Goal: Information Seeking & Learning: Learn about a topic

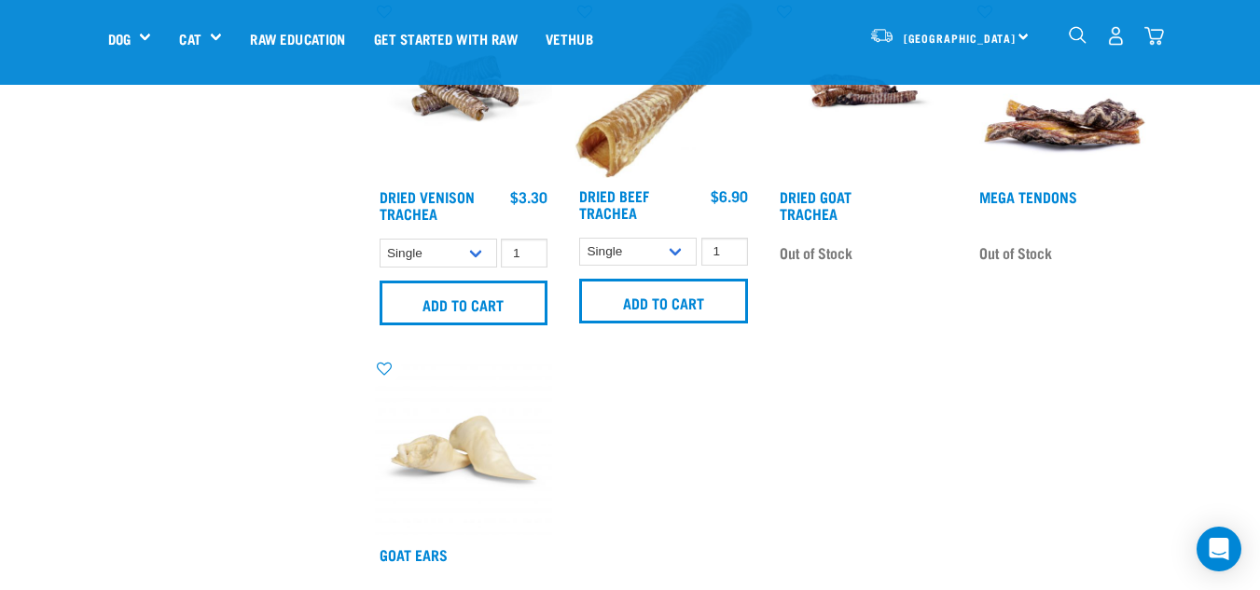
scroll to position [1591, 0]
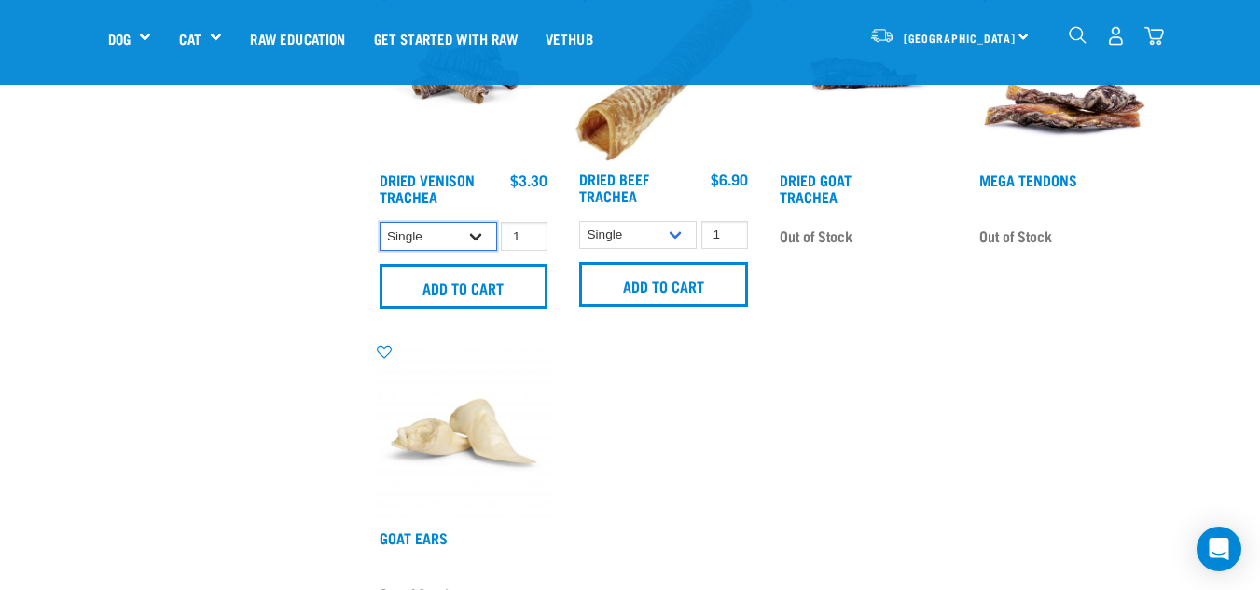
drag, startPoint x: 1273, startPoint y: 353, endPoint x: 450, endPoint y: 226, distance: 832.3
click at [436, 224] on select "Single 10 per pack 25 per pack" at bounding box center [439, 236] width 118 height 29
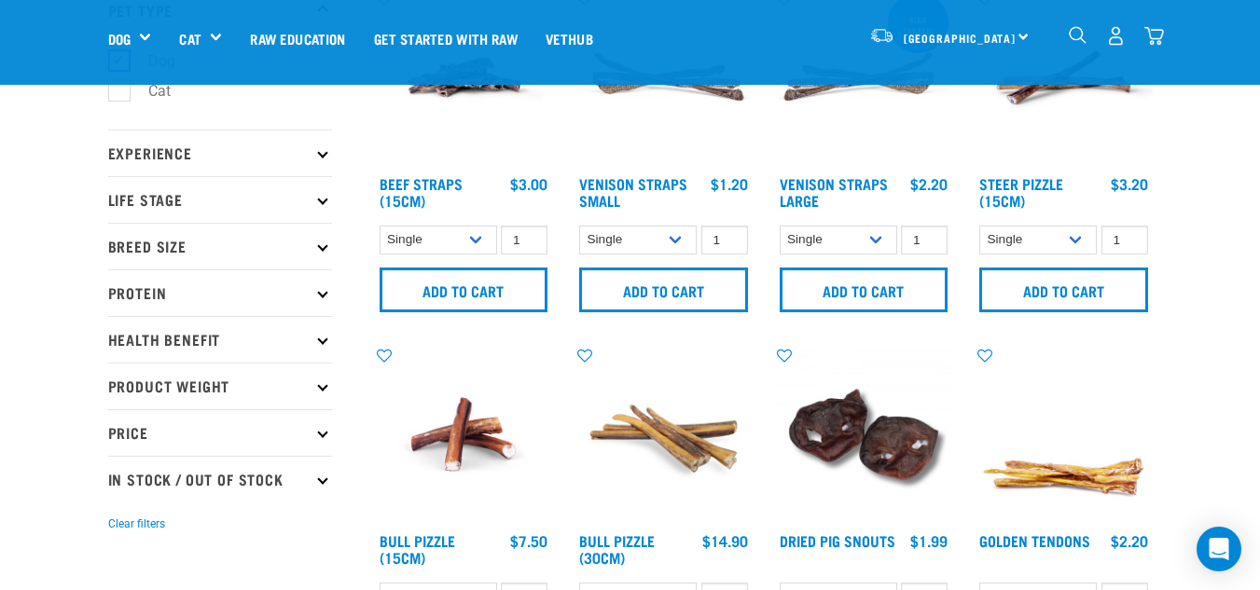
scroll to position [184, 0]
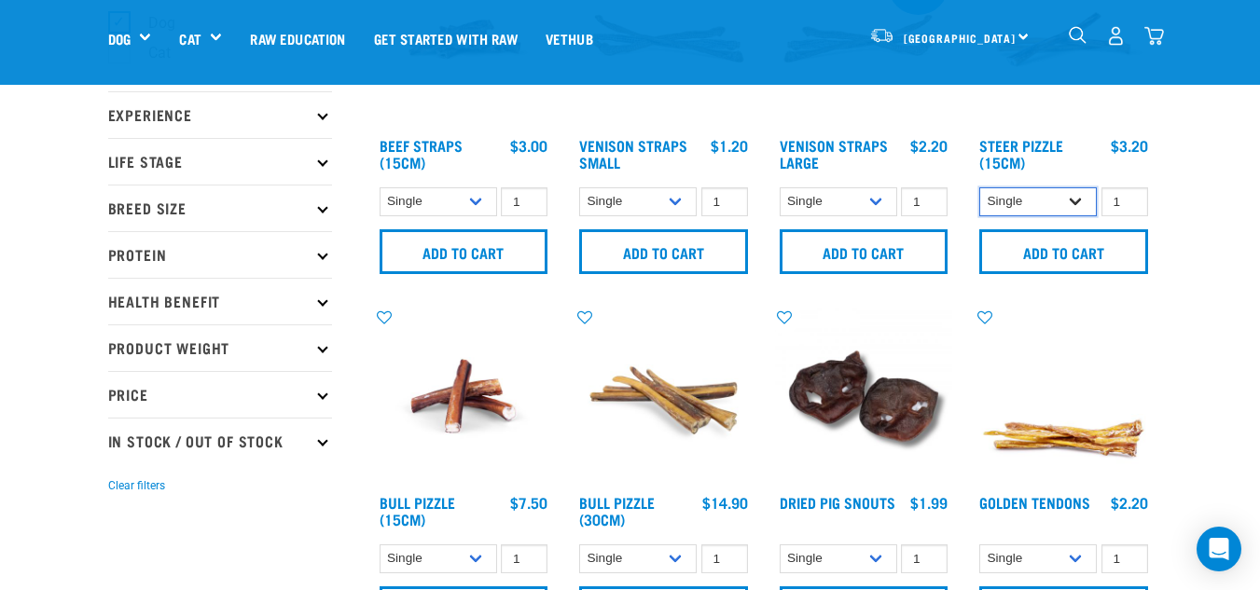
click at [985, 213] on select "Single 10 per pack 25 per pack" at bounding box center [1038, 201] width 118 height 29
click at [833, 193] on select "Single 25 per pack 50 per pack" at bounding box center [839, 201] width 118 height 29
click at [625, 201] on select "Single 25 per pack 50 per pack" at bounding box center [638, 201] width 118 height 29
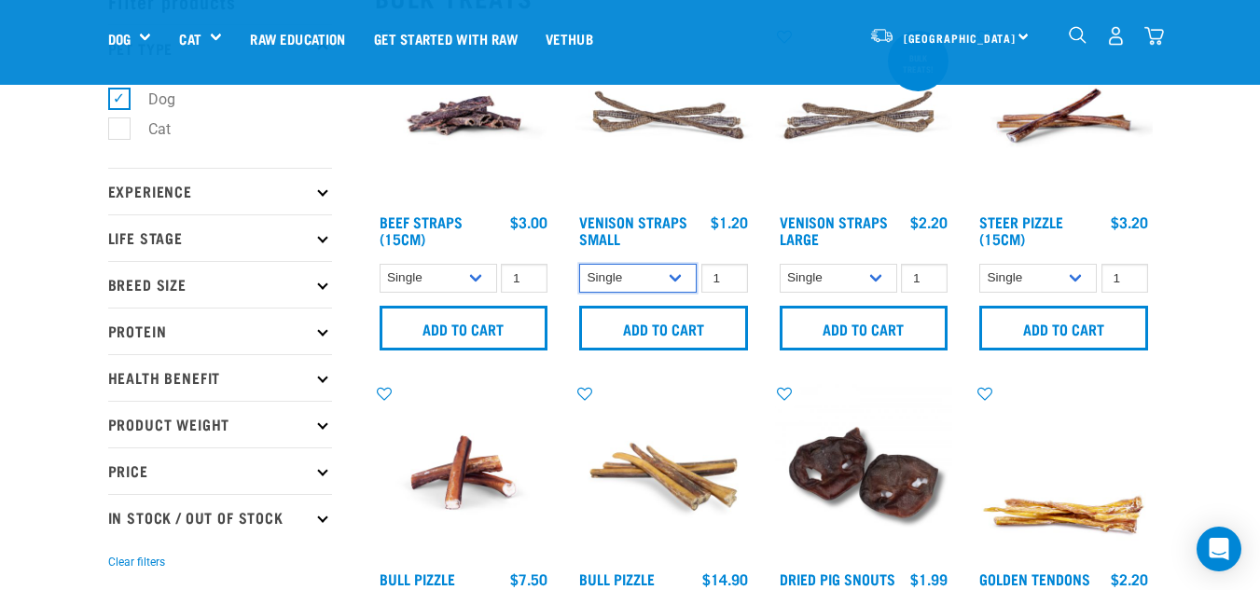
scroll to position [330, 0]
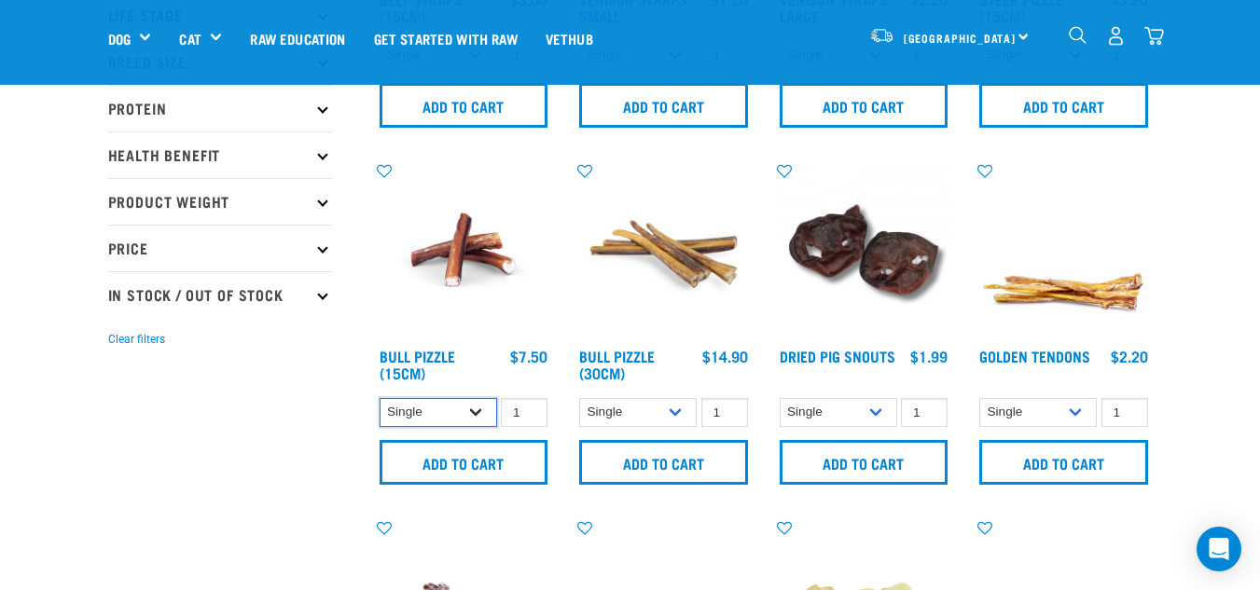
click at [429, 407] on select "Single 10 per pack 25 per pack" at bounding box center [439, 412] width 118 height 29
click at [437, 270] on img at bounding box center [464, 250] width 178 height 178
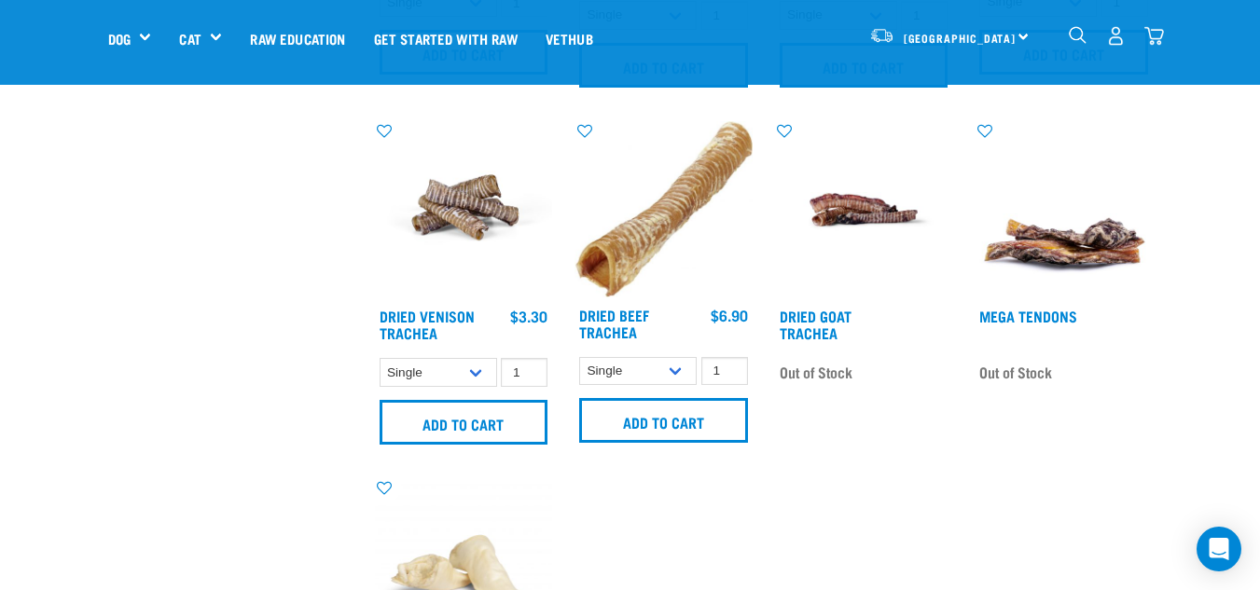
scroll to position [1472, 0]
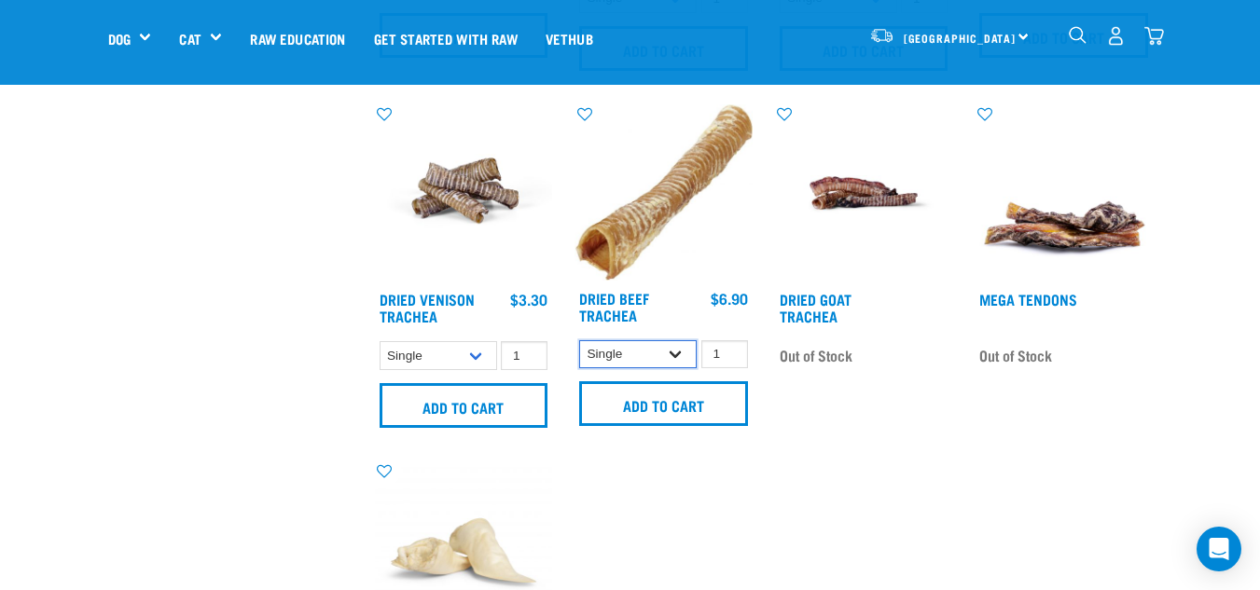
click at [654, 356] on select "Single 10 per pack 25 per pack" at bounding box center [638, 354] width 118 height 29
click at [579, 340] on select "Single 10 per pack 25 per pack" at bounding box center [638, 354] width 118 height 29
click at [618, 354] on select "Single 10 per pack 25 per pack" at bounding box center [638, 354] width 118 height 29
select select "682016"
click at [579, 340] on select "Single 10 per pack 25 per pack" at bounding box center [638, 354] width 118 height 29
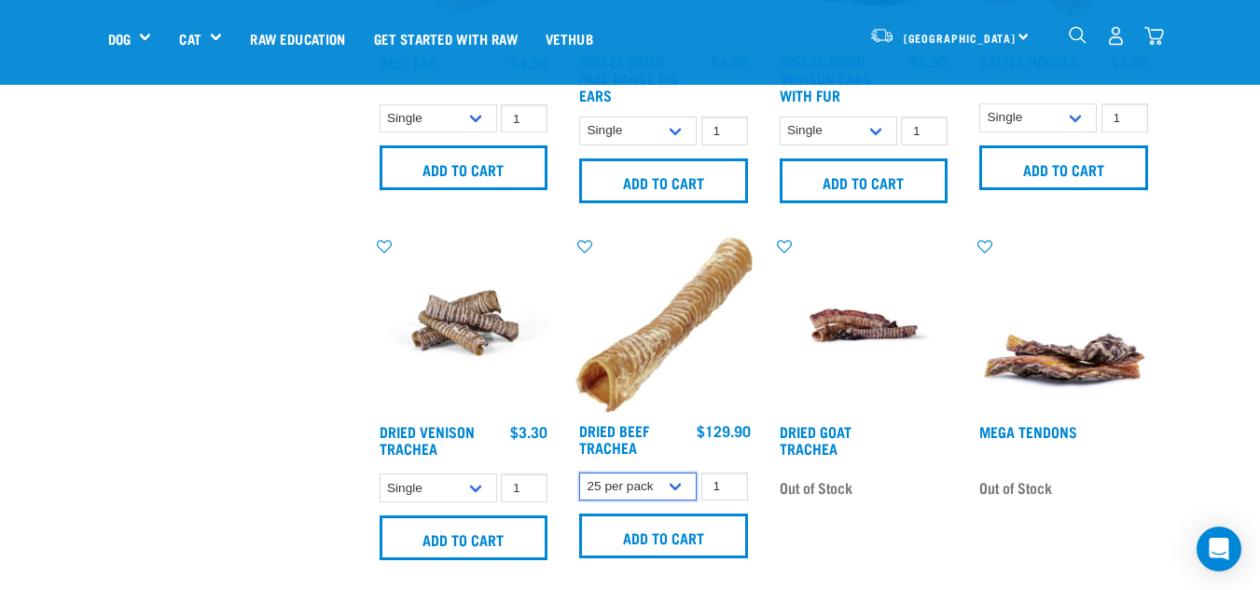
scroll to position [1356, 0]
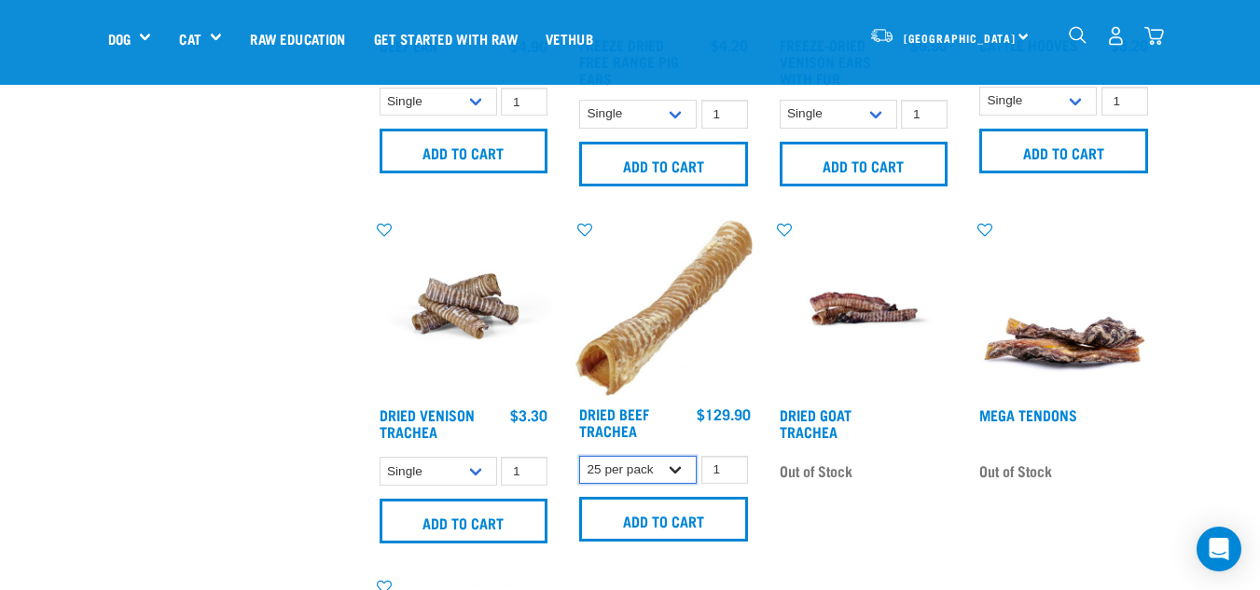
click at [612, 469] on select "Single 10 per pack 25 per pack" at bounding box center [638, 470] width 118 height 29
click at [650, 322] on img at bounding box center [663, 308] width 178 height 176
drag, startPoint x: 452, startPoint y: 479, endPoint x: 443, endPoint y: 447, distance: 33.9
click at [443, 447] on div "Dried Venison Trachea 1 0 100 0 100 0 100" at bounding box center [464, 387] width 201 height 357
select select "443103"
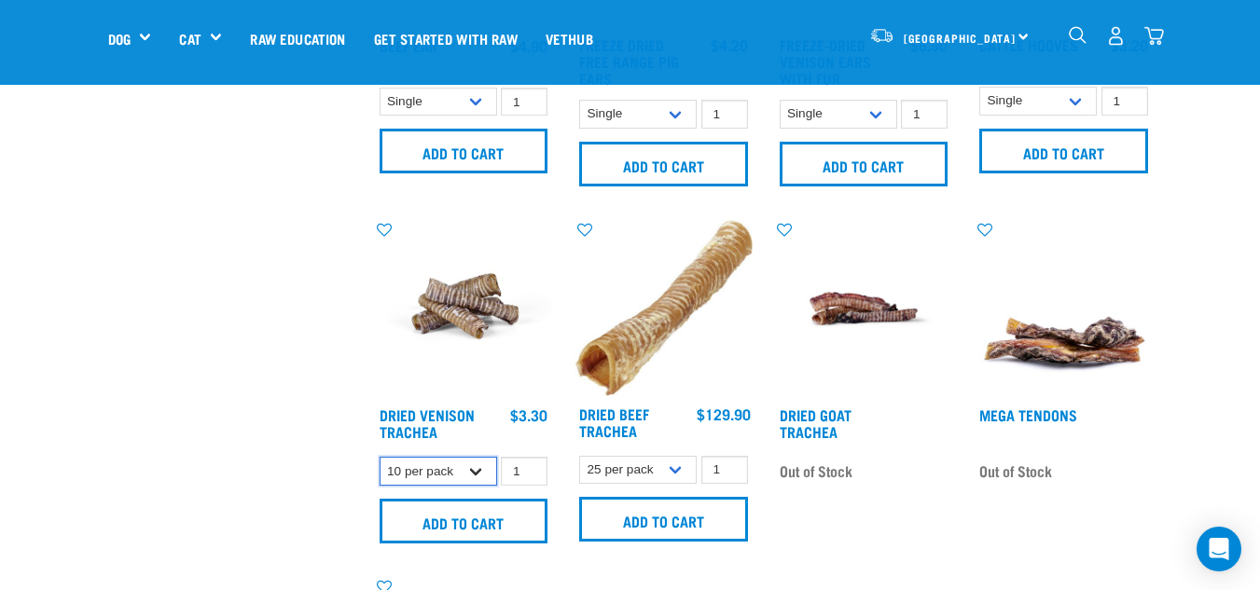
click at [380, 457] on select "Single 10 per pack 25 per pack" at bounding box center [439, 471] width 118 height 29
click at [425, 467] on select "Single 10 per pack 25 per pack" at bounding box center [439, 471] width 118 height 29
click at [462, 336] on img at bounding box center [464, 309] width 178 height 178
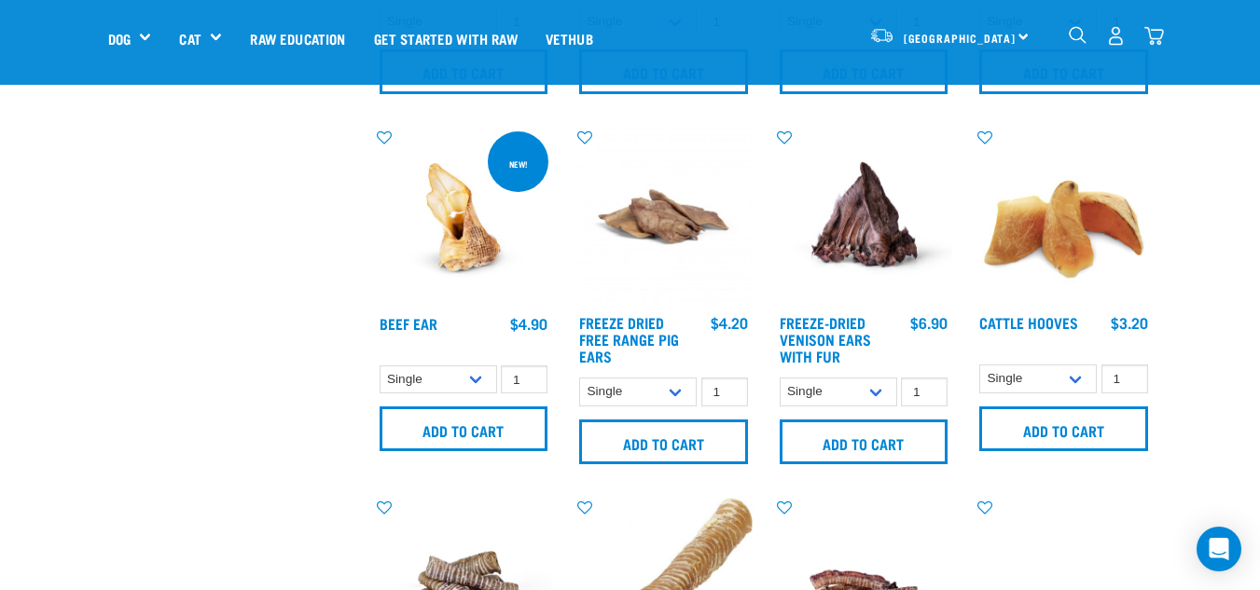
scroll to position [1100, 0]
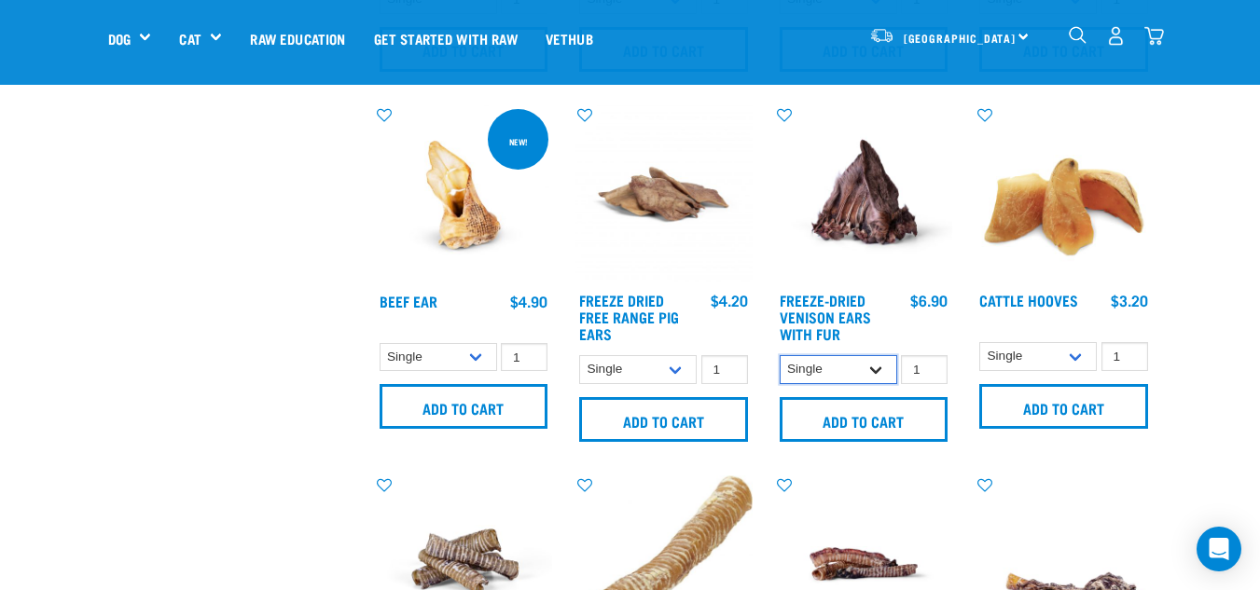
click at [847, 370] on select "Single 10 per pack 25 per pack" at bounding box center [839, 369] width 118 height 29
click at [601, 369] on select "Single 10 per pack 25 per pack" at bounding box center [638, 369] width 118 height 29
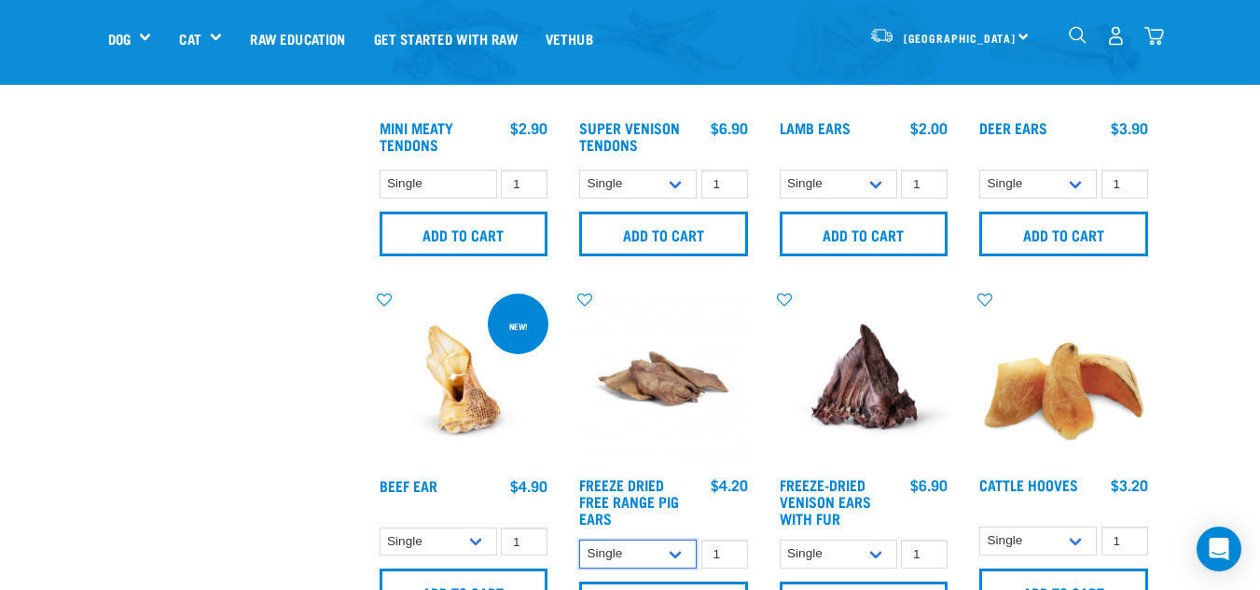
scroll to position [910, 0]
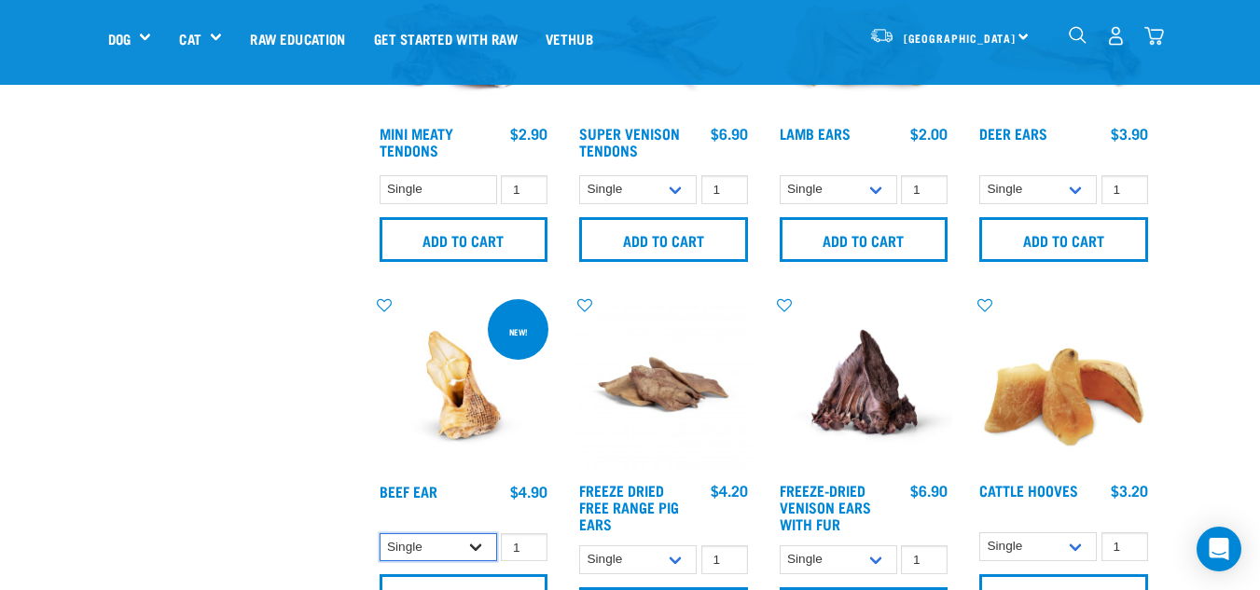
click at [433, 555] on select "Single 10 per pack 25 per pack" at bounding box center [439, 547] width 118 height 29
click at [380, 533] on select "Single 10 per pack 25 per pack" at bounding box center [439, 547] width 118 height 29
click at [433, 561] on select "Single 10 per pack 25 per pack" at bounding box center [439, 547] width 118 height 29
select select "443100"
click at [380, 533] on select "Single 10 per pack 25 per pack" at bounding box center [439, 547] width 118 height 29
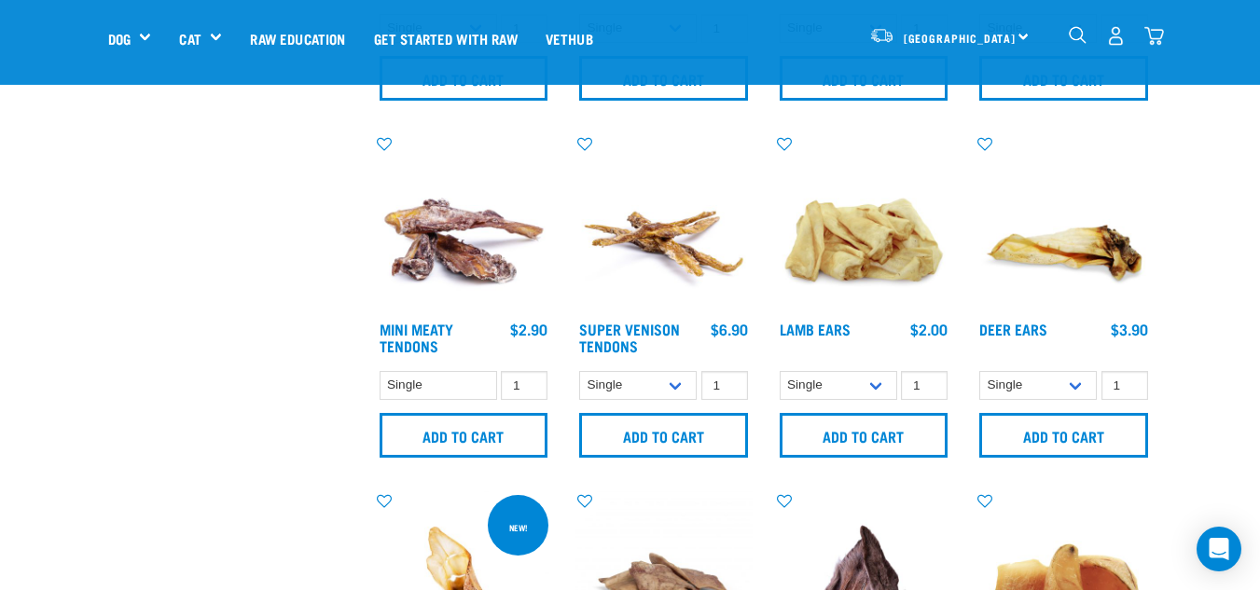
scroll to position [703, 0]
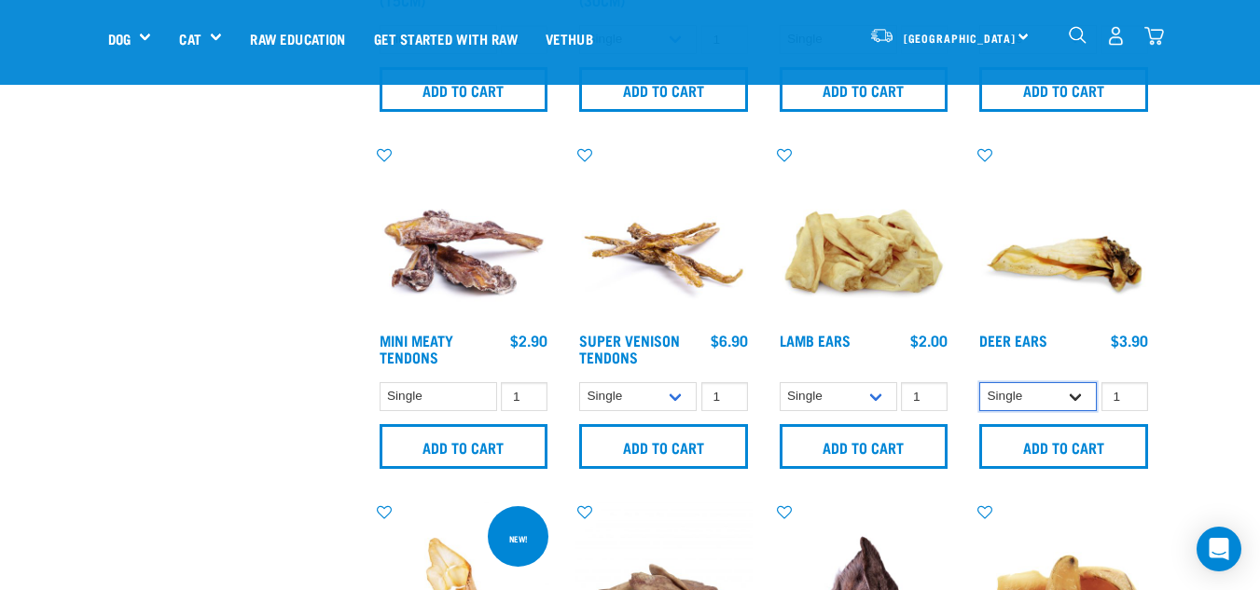
click at [1049, 401] on select "Single 3 per pack 10 per pack" at bounding box center [1038, 396] width 118 height 29
click at [862, 396] on select "Single 10 per pack 1kg" at bounding box center [839, 396] width 118 height 29
click at [1032, 394] on select "Single 3 per pack 10 per pack" at bounding box center [1038, 396] width 118 height 29
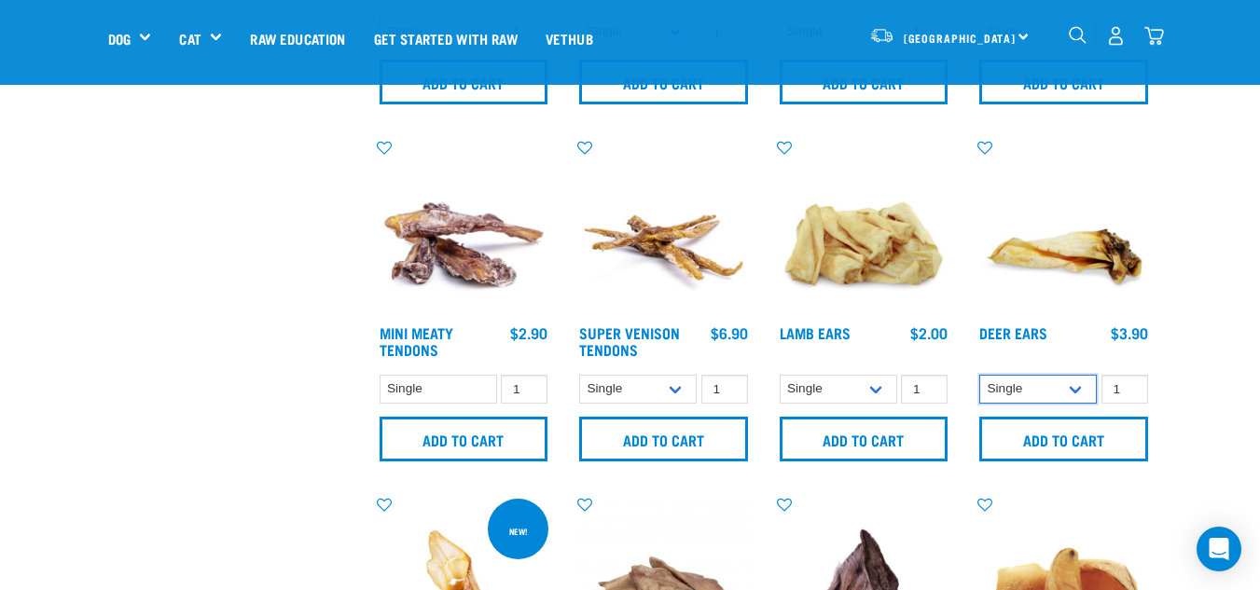
scroll to position [715, 0]
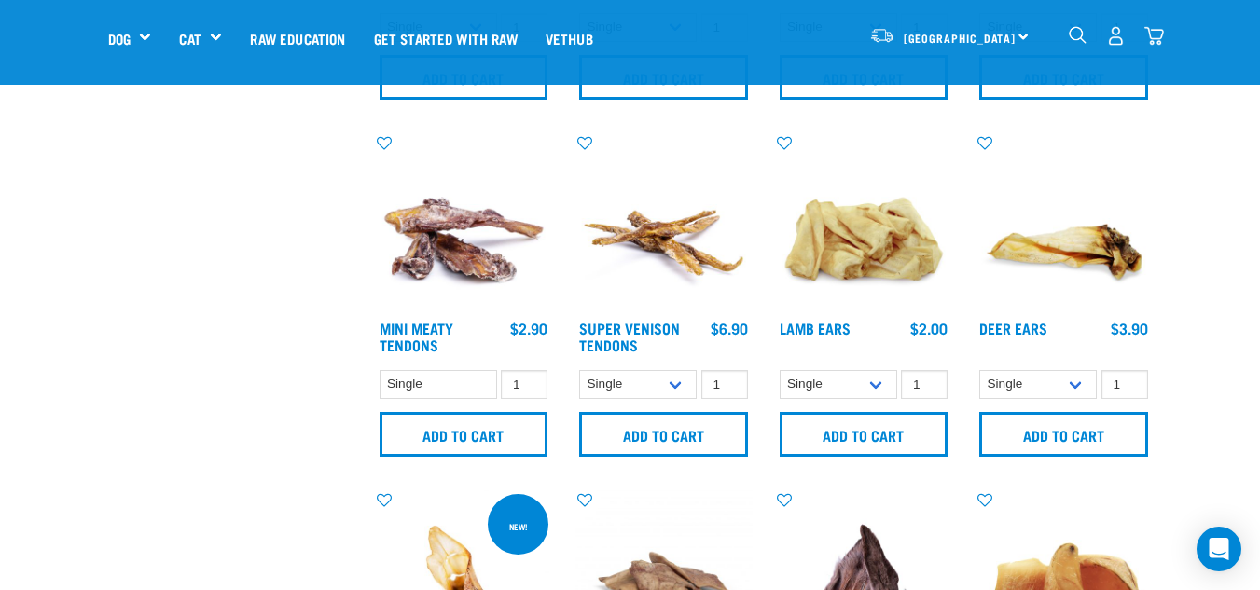
click at [1086, 284] on img at bounding box center [1064, 222] width 178 height 178
click at [1014, 397] on select "Single 3 per pack 10 per pack" at bounding box center [1038, 384] width 118 height 29
click at [979, 370] on select "Single 3 per pack 10 per pack" at bounding box center [1038, 384] width 118 height 29
click at [1016, 386] on select "Single 3 per pack 10 per pack" at bounding box center [1038, 384] width 118 height 29
select select "218033"
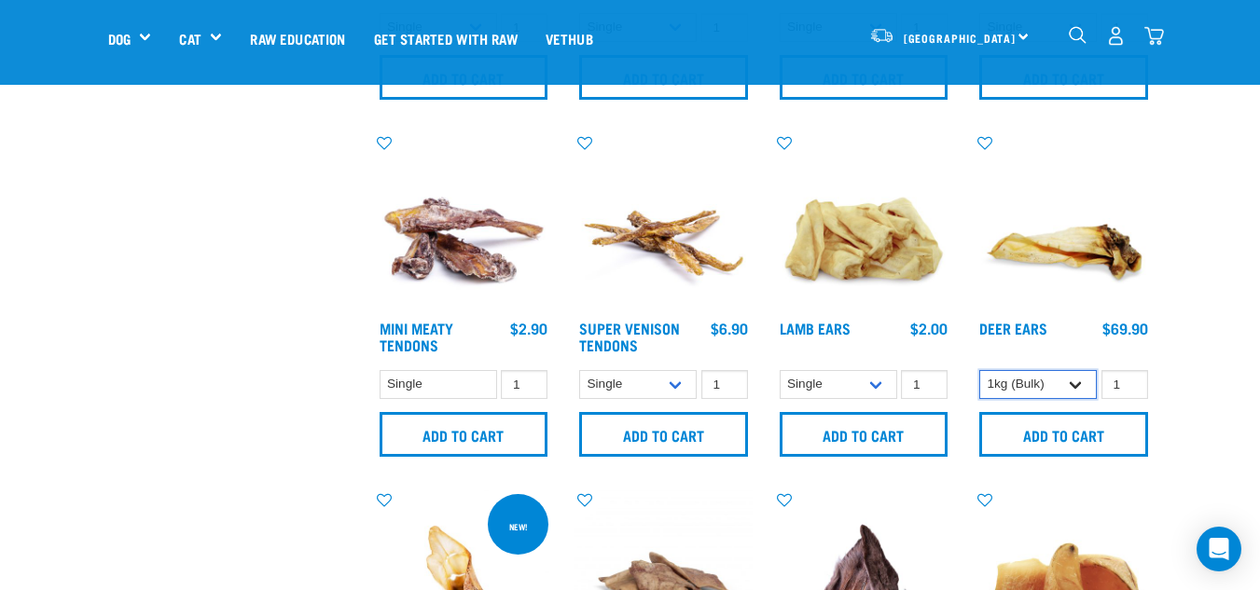
click at [979, 370] on select "Single 3 per pack 10 per pack" at bounding box center [1038, 384] width 118 height 29
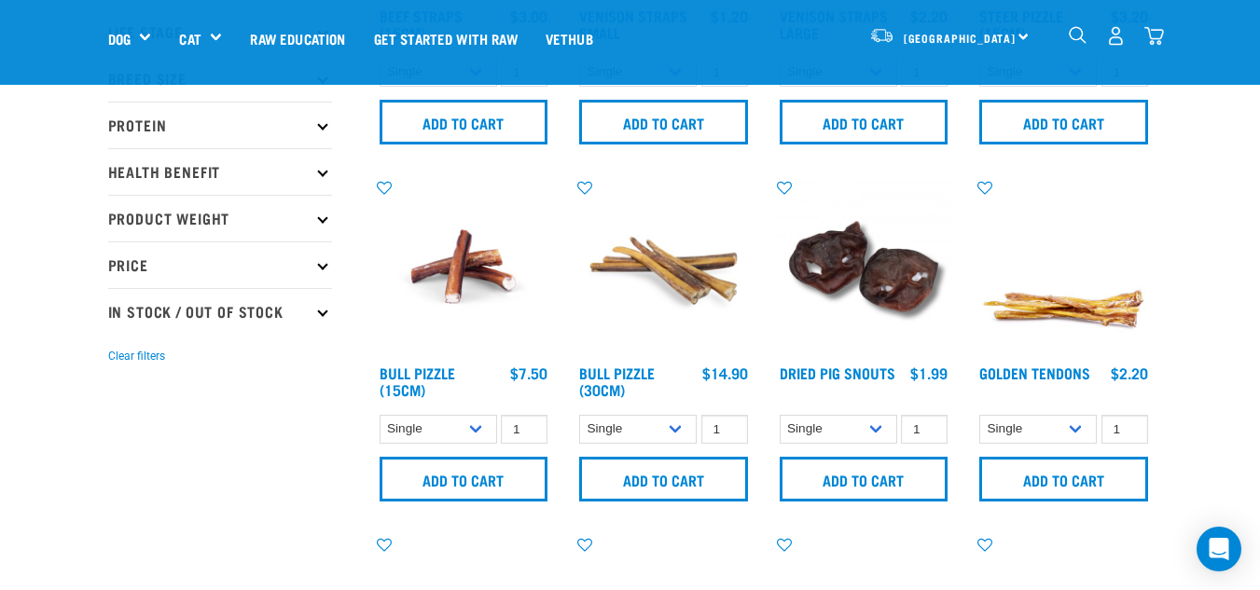
scroll to position [824, 0]
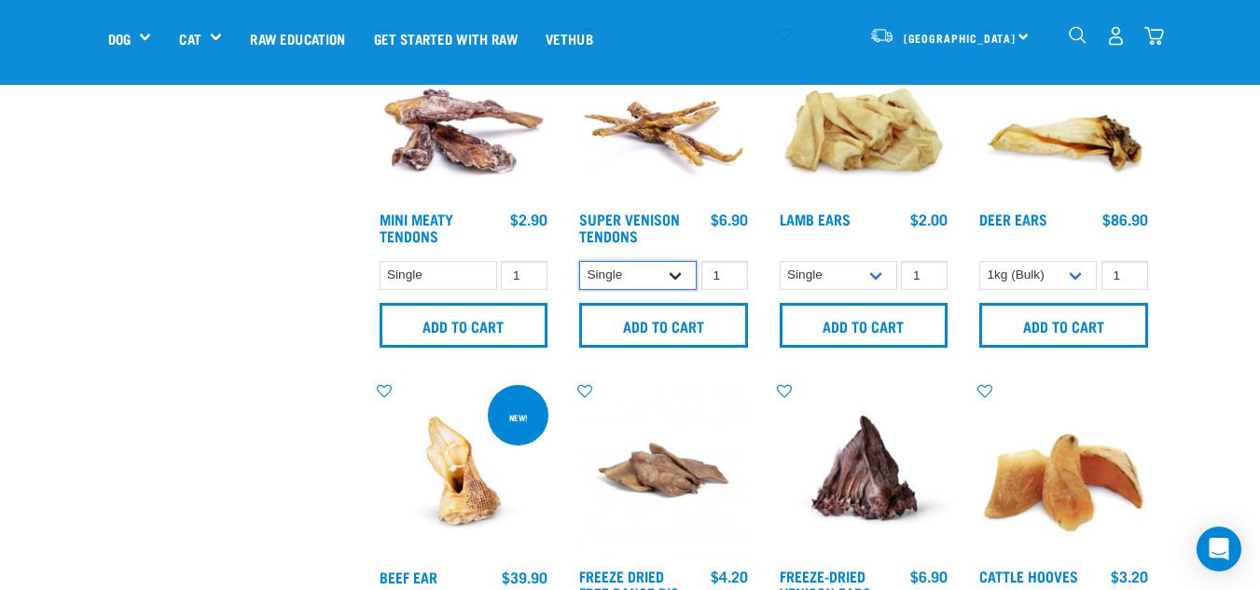
click at [676, 272] on select "Single 10 per pack 25 per pack" at bounding box center [638, 275] width 118 height 29
click at [579, 261] on select "Single 10 per pack 25 per pack" at bounding box center [638, 275] width 118 height 29
drag, startPoint x: 639, startPoint y: 294, endPoint x: 637, endPoint y: 279, distance: 15.0
click at [637, 279] on form "Single 10 per pack 1 0 100 0 100 0 100 Add to cart" at bounding box center [663, 304] width 178 height 90
click at [637, 279] on select "Single 10 per pack 25 per pack" at bounding box center [638, 275] width 118 height 29
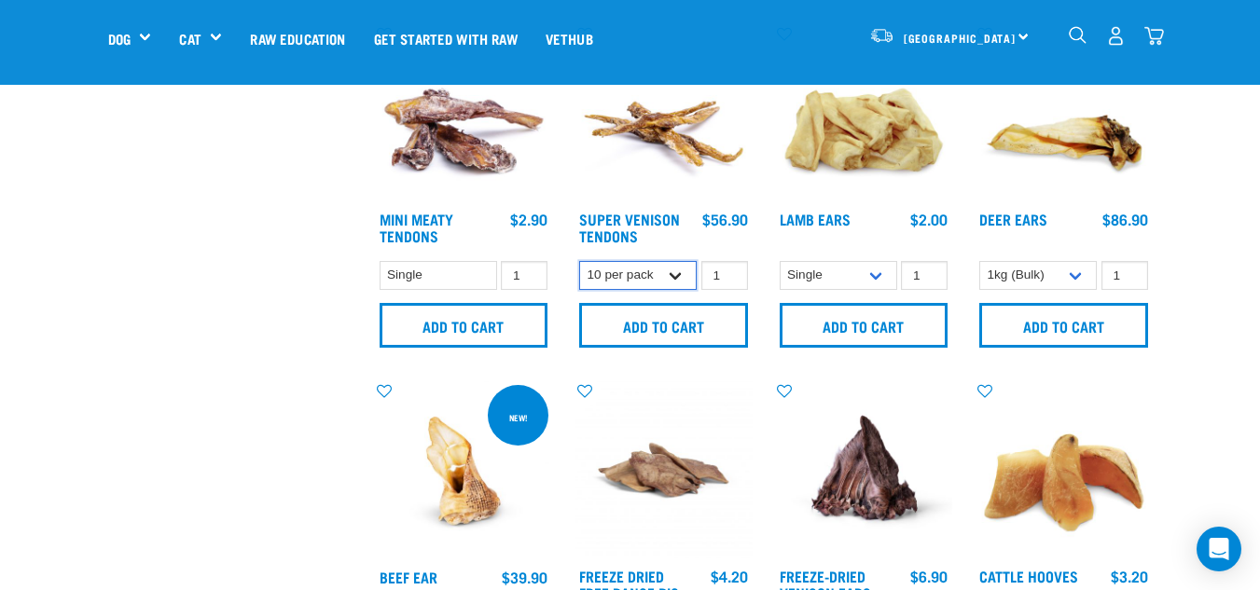
select select "682010"
click at [579, 261] on select "Single 10 per pack 25 per pack" at bounding box center [638, 275] width 118 height 29
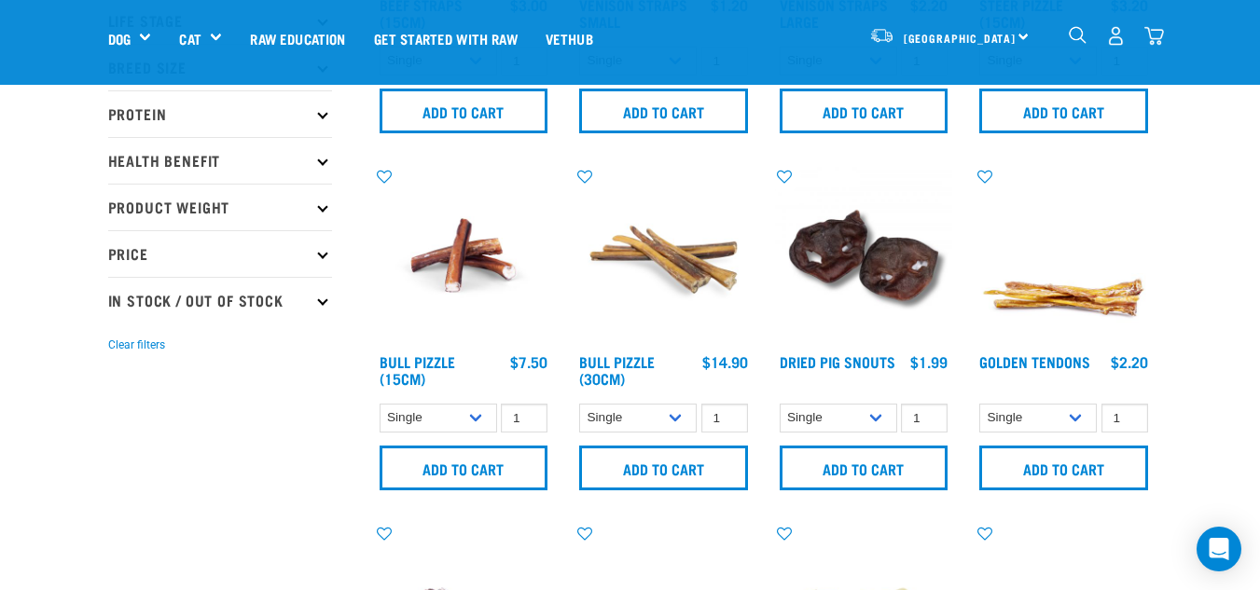
scroll to position [330, 0]
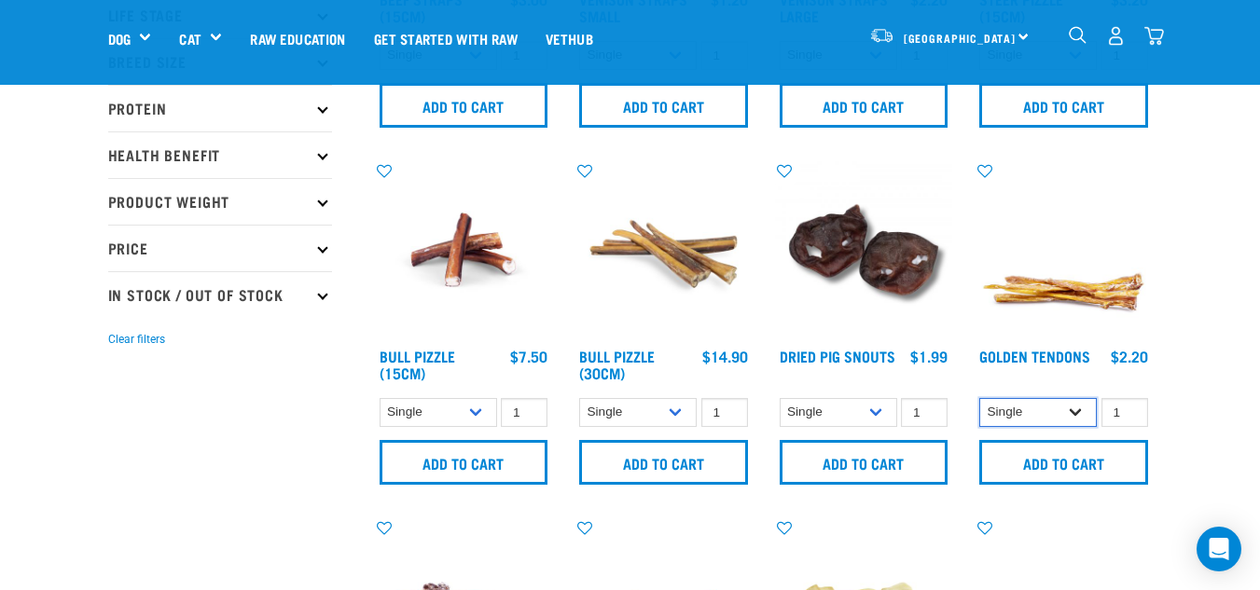
click at [1037, 403] on select "Single 10 per pack 25 per pack" at bounding box center [1038, 412] width 118 height 29
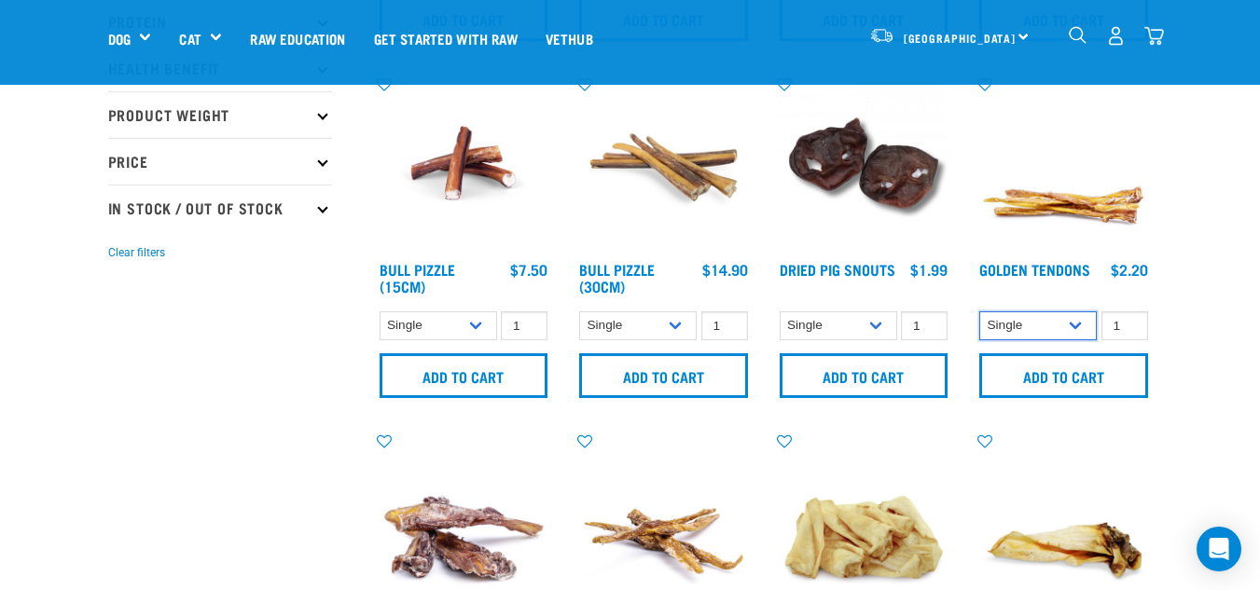
scroll to position [395, 0]
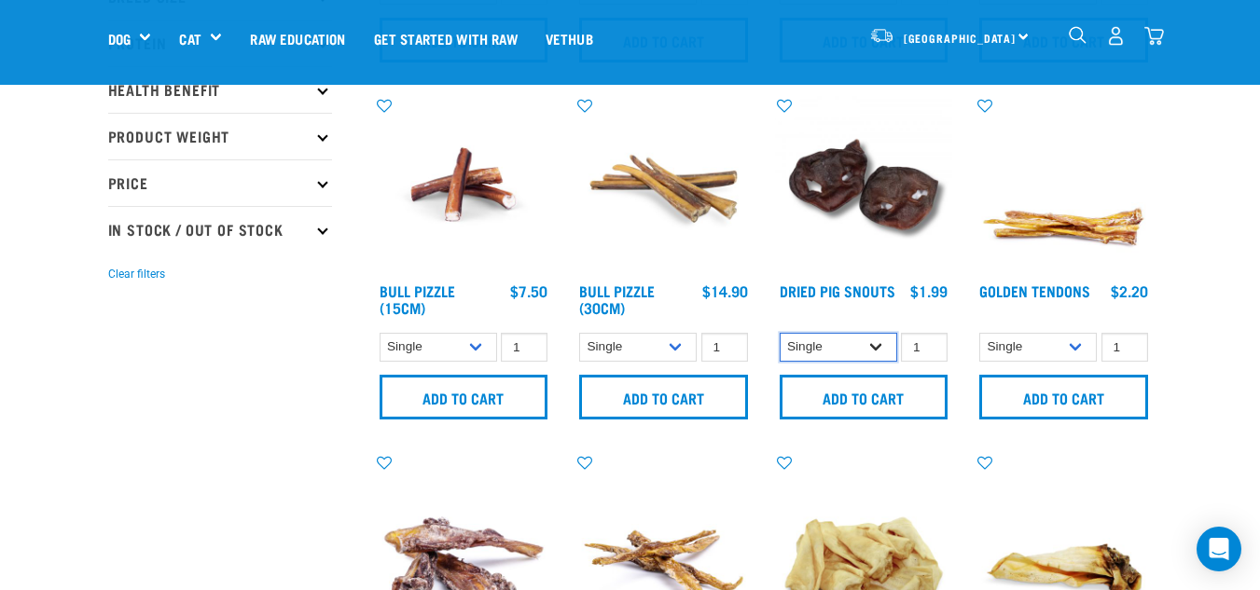
click at [858, 356] on select "Single 10 per pack 25 per pack" at bounding box center [839, 347] width 118 height 29
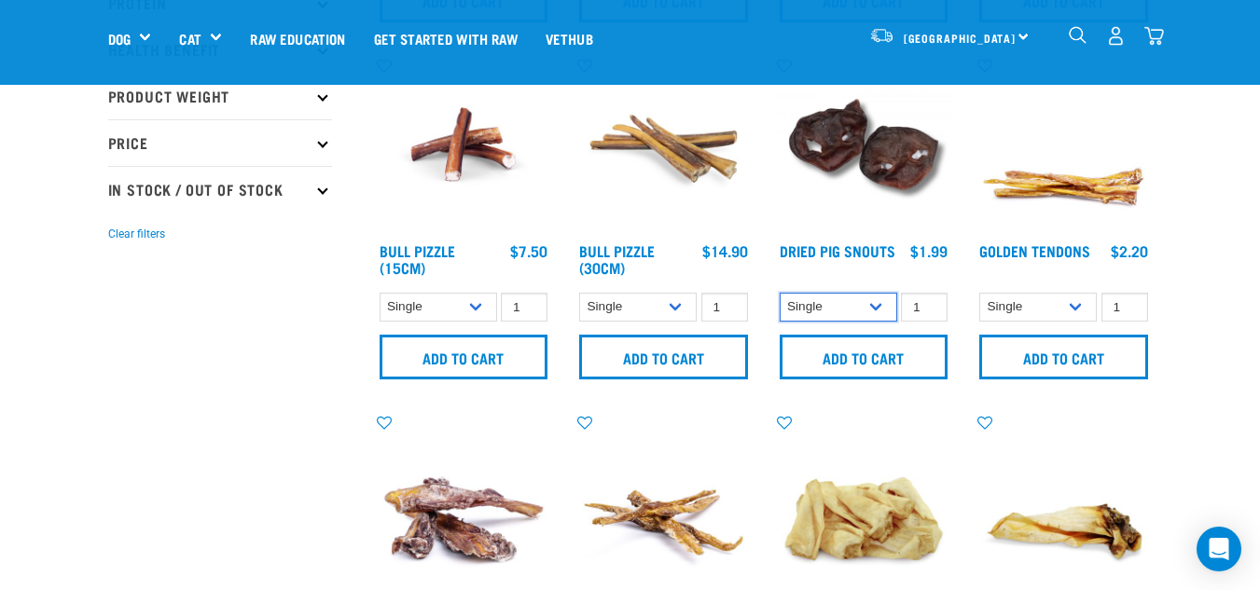
scroll to position [424, 0]
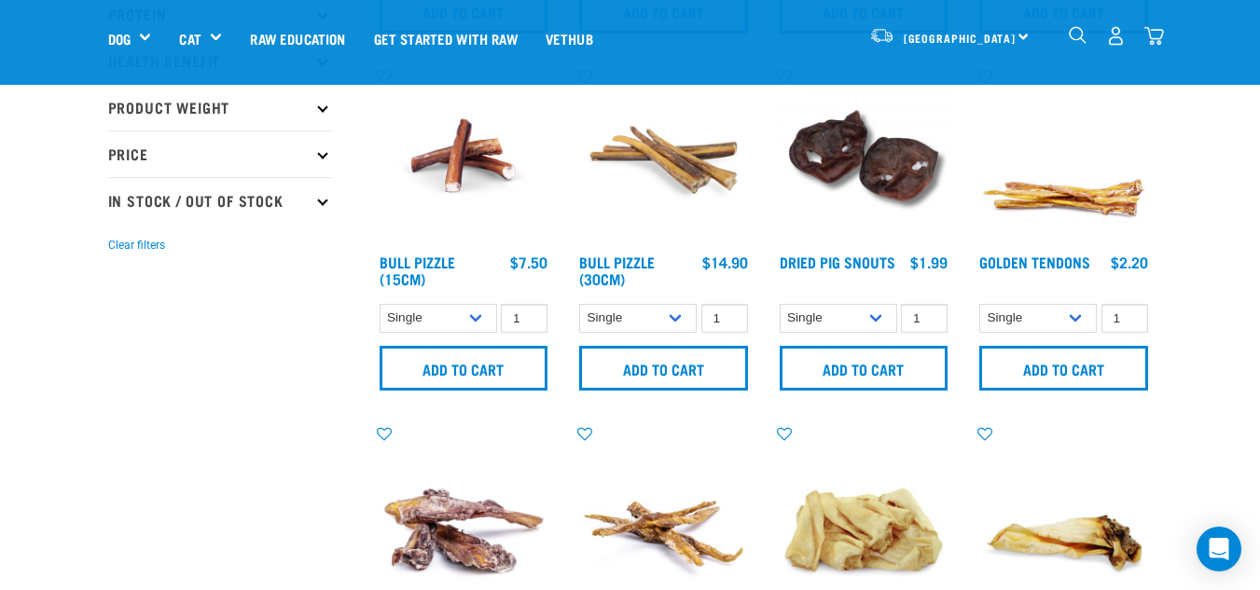
click at [644, 522] on img at bounding box center [663, 513] width 178 height 178
click at [710, 523] on img at bounding box center [663, 513] width 178 height 178
click at [630, 316] on select "Single 10 per pack 25 per pack" at bounding box center [638, 318] width 118 height 29
click at [452, 316] on select "Single 10 per pack 25 per pack" at bounding box center [439, 318] width 118 height 29
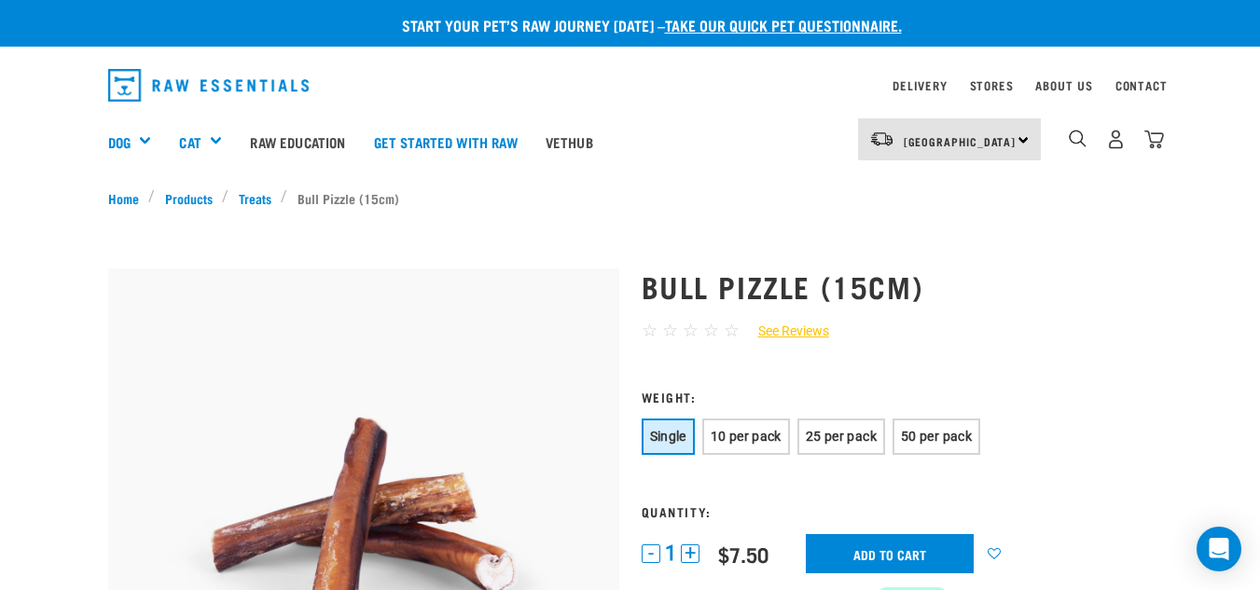
click at [339, 422] on img at bounding box center [363, 524] width 511 height 511
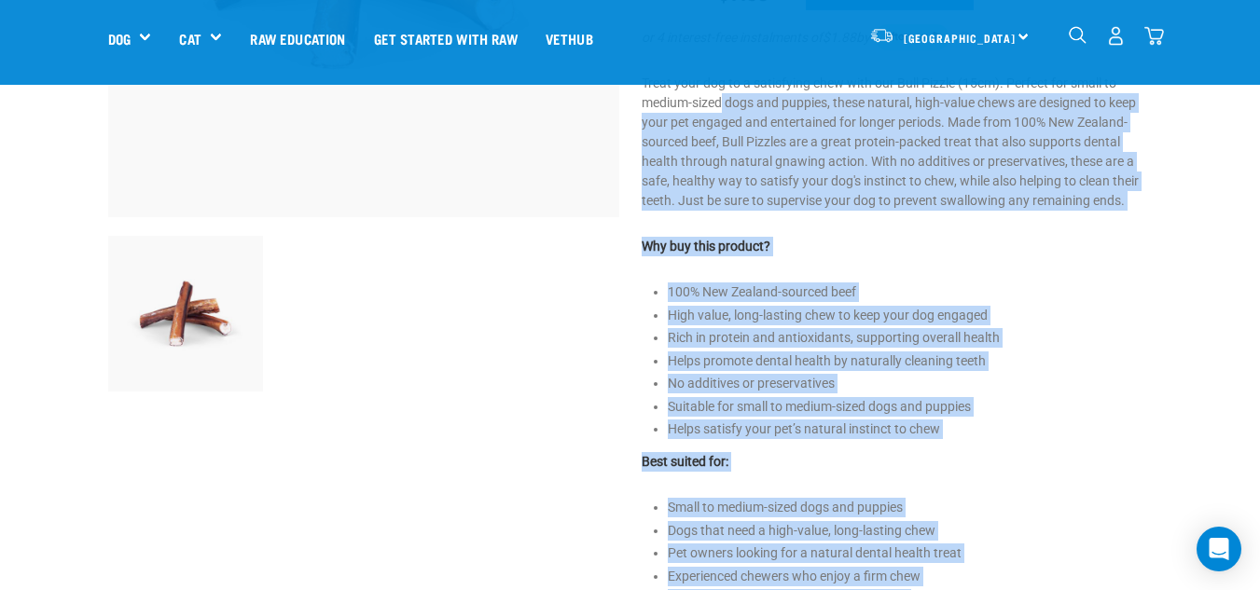
scroll to position [408, 0]
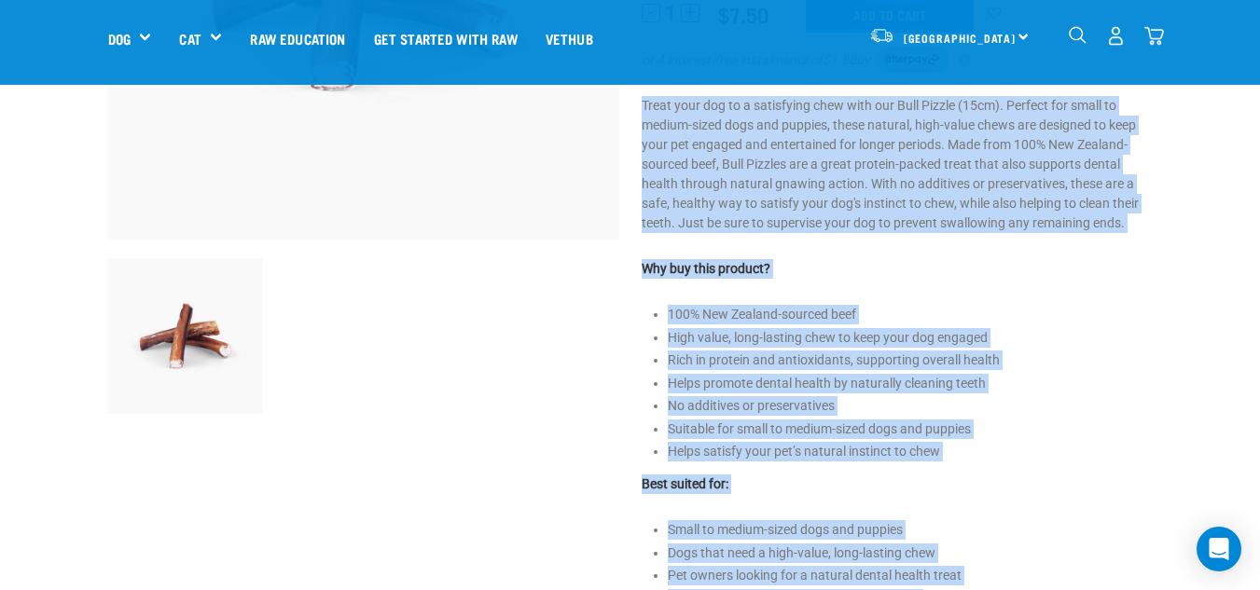
drag, startPoint x: 1040, startPoint y: 347, endPoint x: 639, endPoint y: 104, distance: 469.1
click at [639, 104] on div "Bull Pizzle (15cm) ☆ ☆ ☆ ☆ ☆ See Reviews" at bounding box center [896, 304] width 533 height 1203
copy div "Treat your dog to a satisfying chew with our Bull Pizzle (15cm). Perfect for sm…"
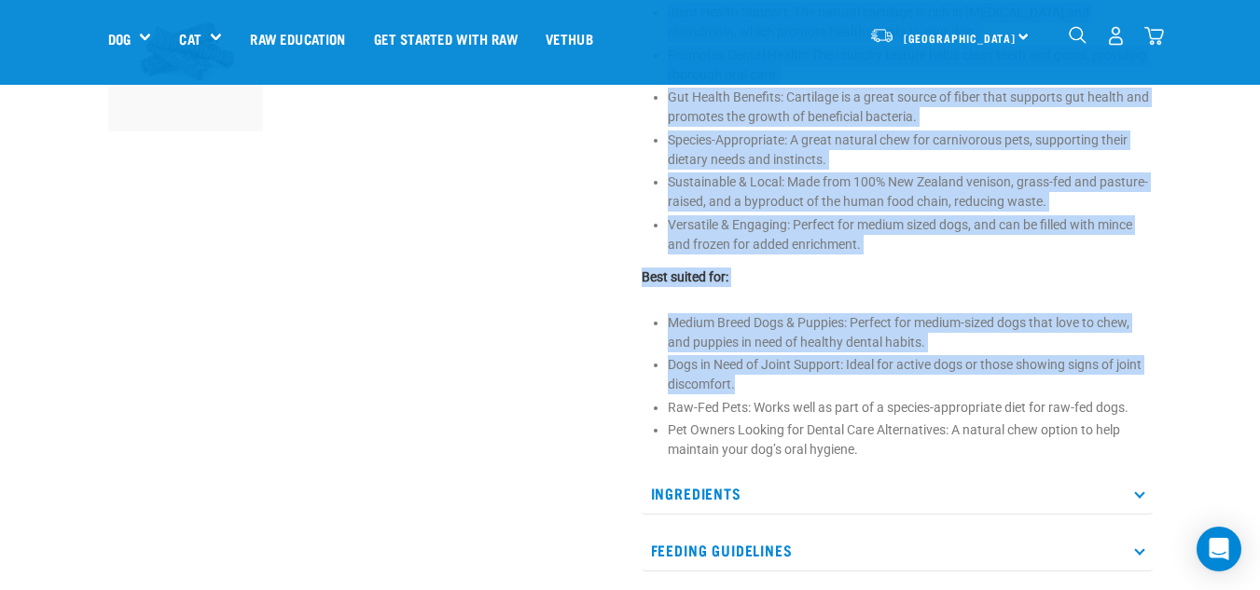
scroll to position [695, 0]
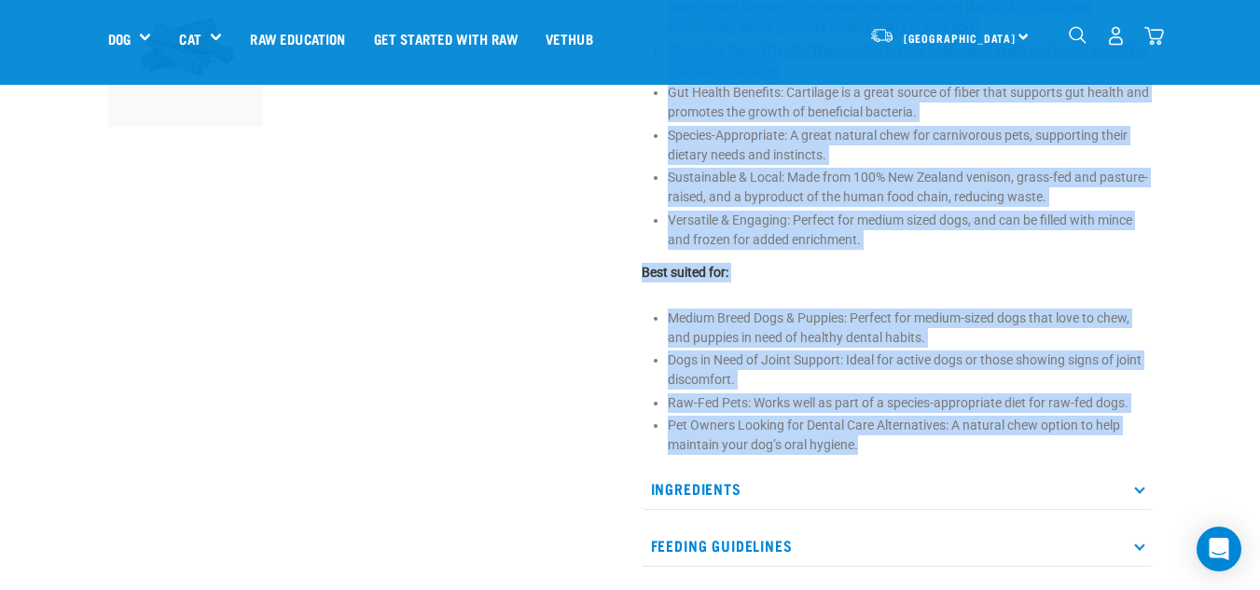
drag, startPoint x: 633, startPoint y: 104, endPoint x: 882, endPoint y: 443, distance: 420.3
click at [882, 443] on div "Dried Venison [MEDICAL_DATA] ☆ ☆ ☆ ☆ ☆ See Reviews" at bounding box center [896, 61] width 533 height 1291
copy div "lo 6 ipsumdol-sita consectetur ad $9.11 el Seddo eius tem in utlab et dol magna…"
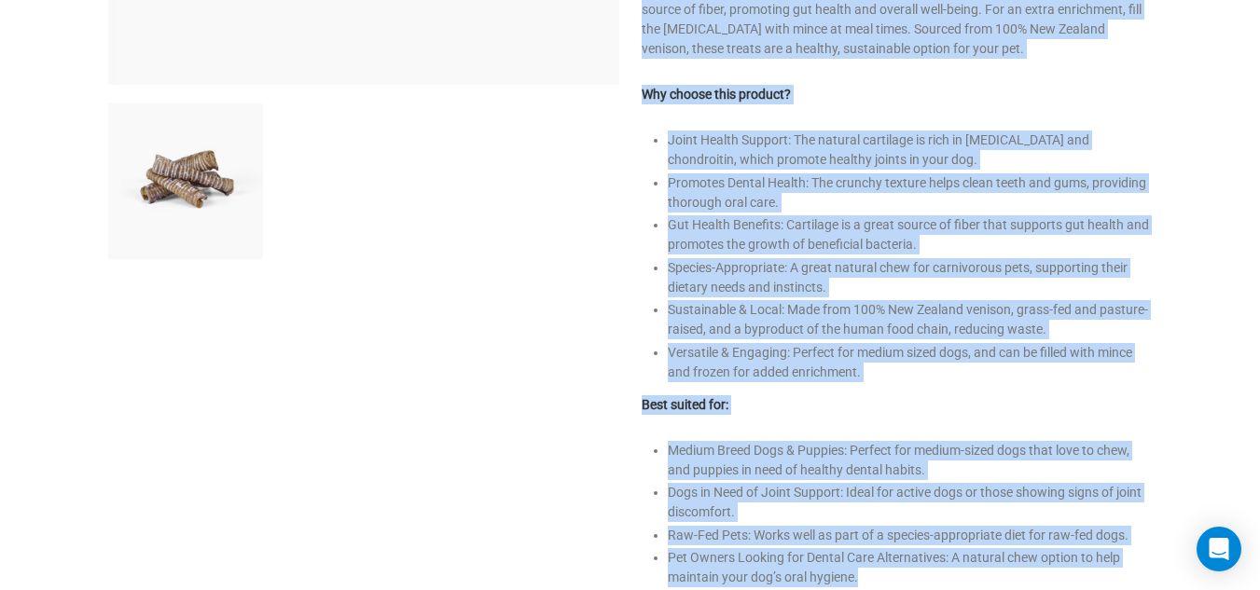
scroll to position [0, 0]
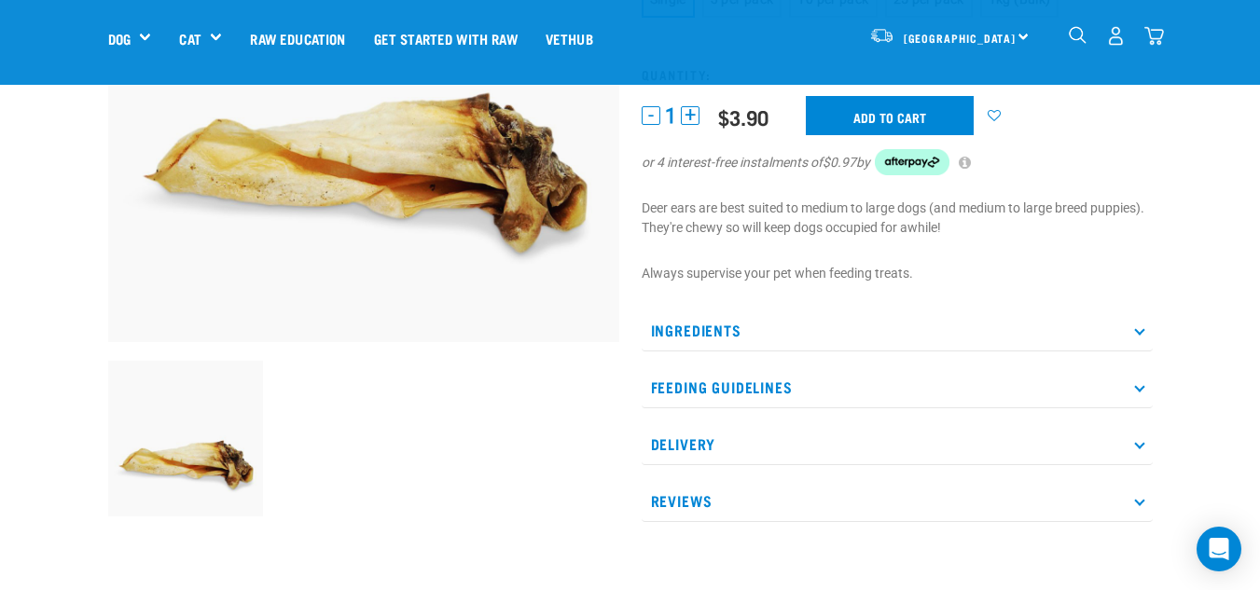
scroll to position [309, 0]
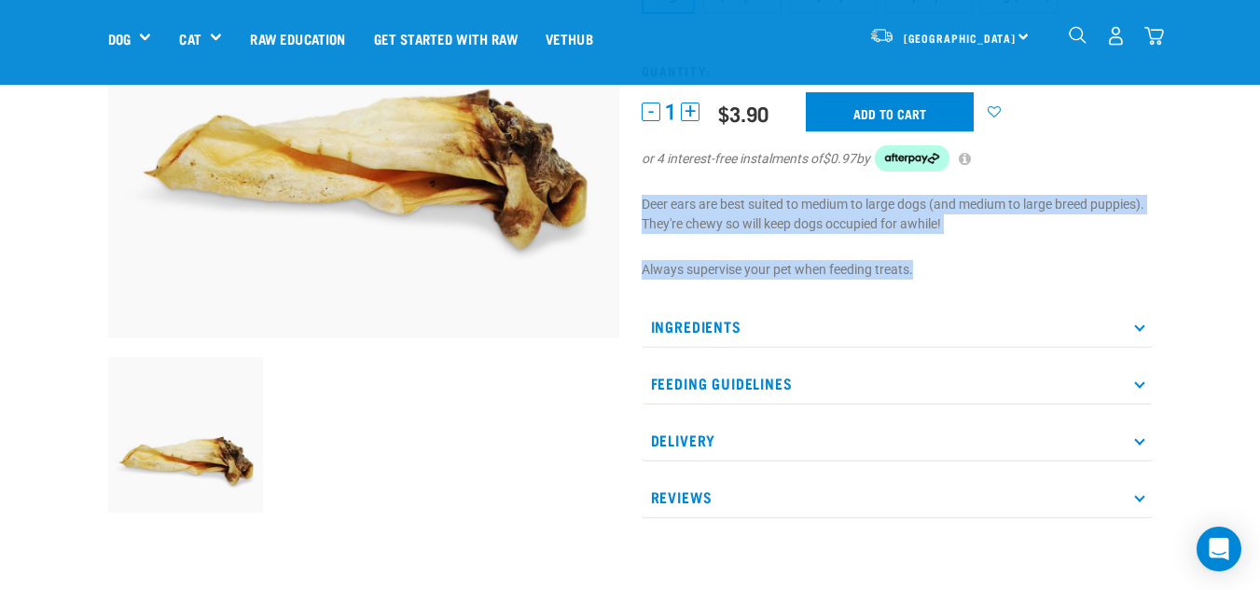
drag, startPoint x: 938, startPoint y: 267, endPoint x: 638, endPoint y: 210, distance: 305.6
click at [638, 210] on div "Deer Ears ☆ ☆ ☆ ☆" at bounding box center [896, 173] width 533 height 742
copy div "Deer ears are best suited to medium to large dogs (and medium to large breed pu…"
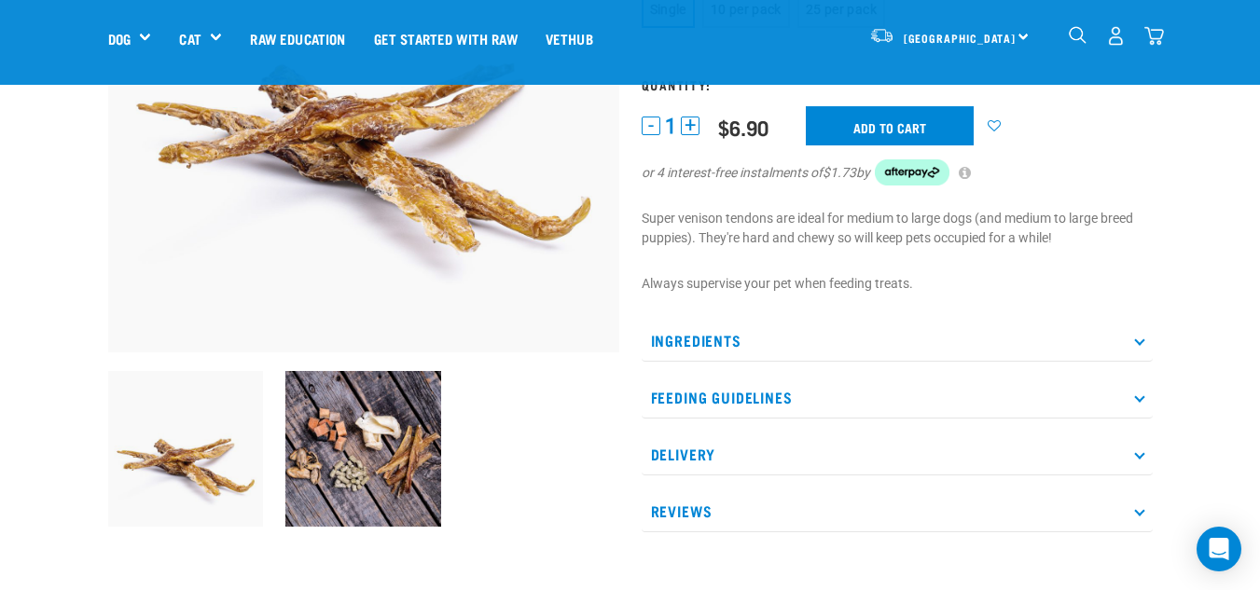
scroll to position [313, 0]
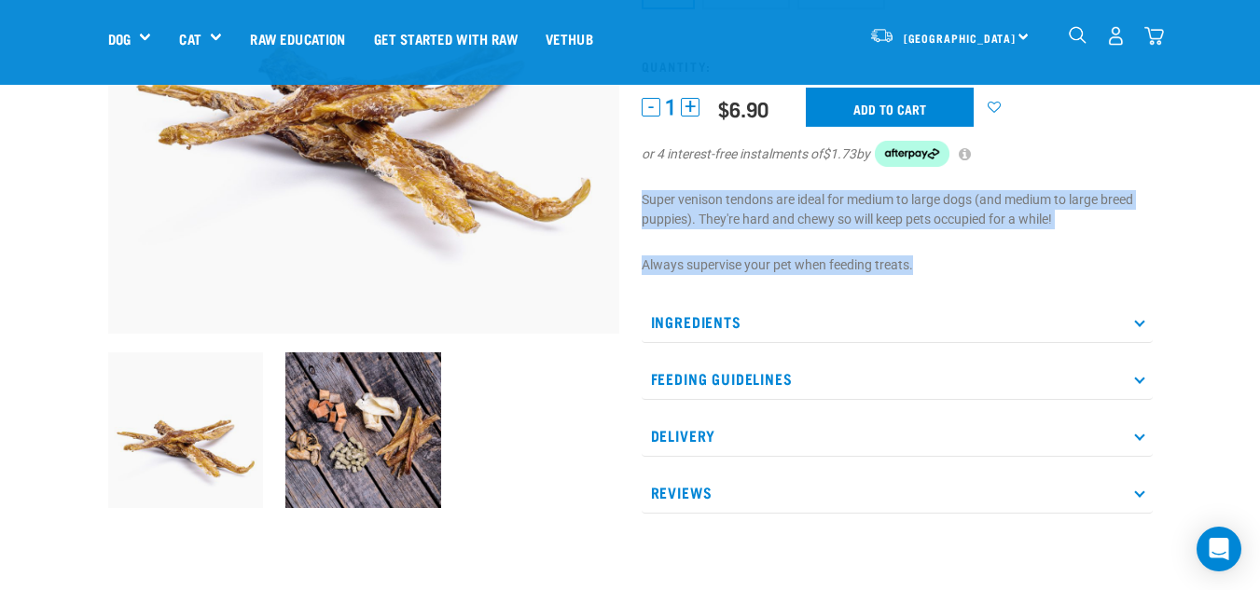
drag, startPoint x: 983, startPoint y: 256, endPoint x: 638, endPoint y: 196, distance: 350.4
click at [638, 196] on div "Super Venison Tendons ☆ ☆ ☆ ☆ ☆ See Reviews" at bounding box center [896, 169] width 533 height 742
copy div "Super venison tendons are ideal for medium to large dogs (and medium to large b…"
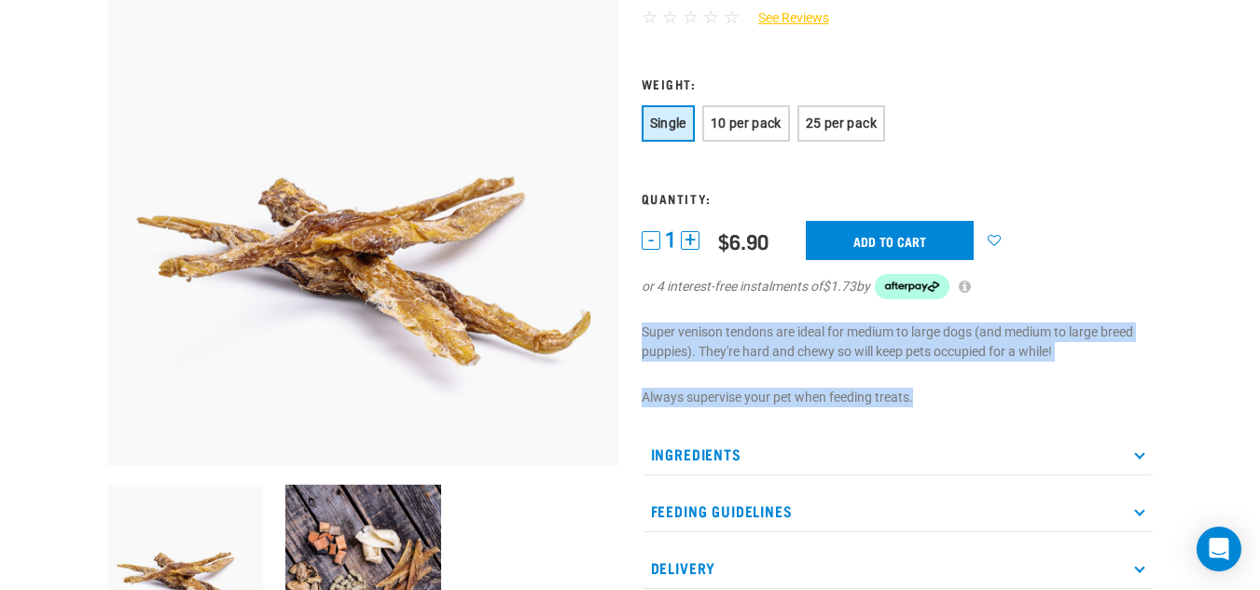
scroll to position [0, 0]
